Goal: Navigation & Orientation: Find specific page/section

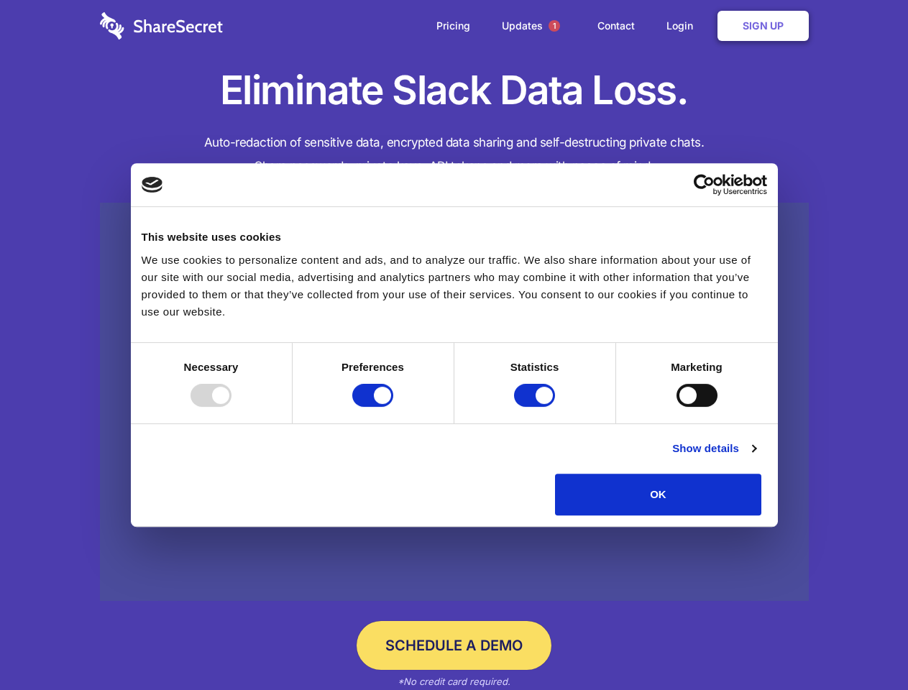
click at [231, 407] on div at bounding box center [210, 395] width 41 height 23
click at [393, 407] on input "Preferences" at bounding box center [372, 395] width 41 height 23
checkbox input "false"
click at [536, 407] on input "Statistics" at bounding box center [534, 395] width 41 height 23
checkbox input "false"
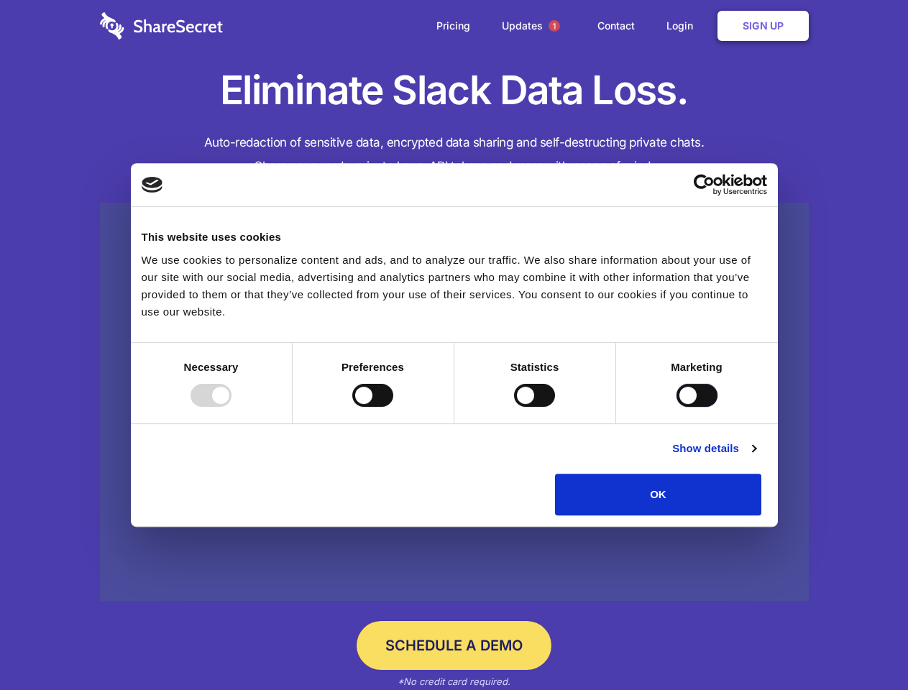
click at [676, 407] on input "Marketing" at bounding box center [696, 395] width 41 height 23
checkbox input "true"
click at [755, 457] on link "Show details" at bounding box center [713, 448] width 83 height 17
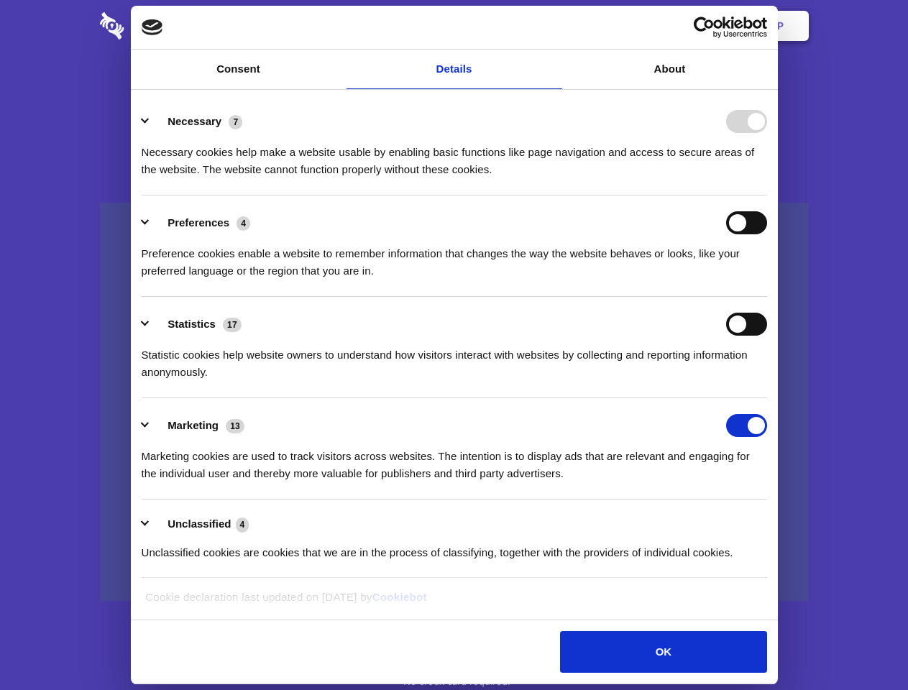
click at [767, 195] on li "Necessary 7 Necessary cookies help make a website usable by enabling basic func…" at bounding box center [454, 144] width 625 height 101
click at [553, 26] on span "1" at bounding box center [553, 25] width 11 height 11
